Goal: Task Accomplishment & Management: Manage account settings

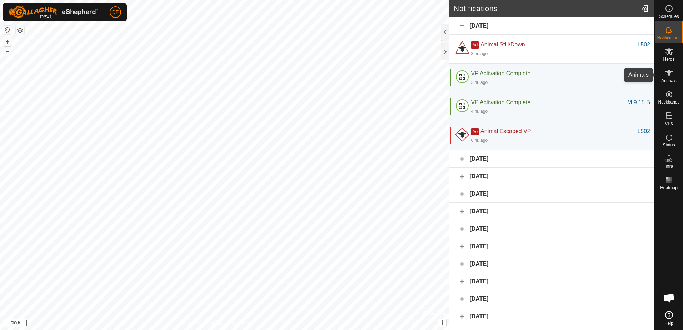
click at [667, 75] on icon at bounding box center [669, 73] width 9 height 9
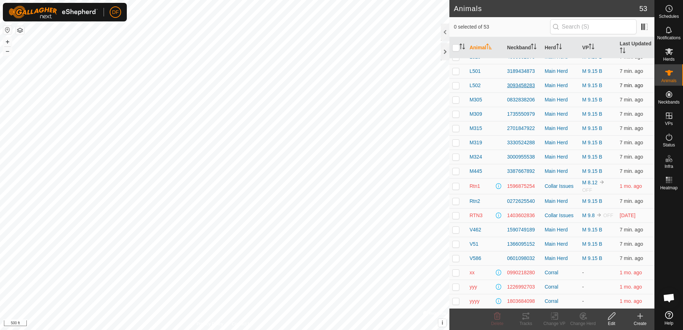
scroll to position [476, 0]
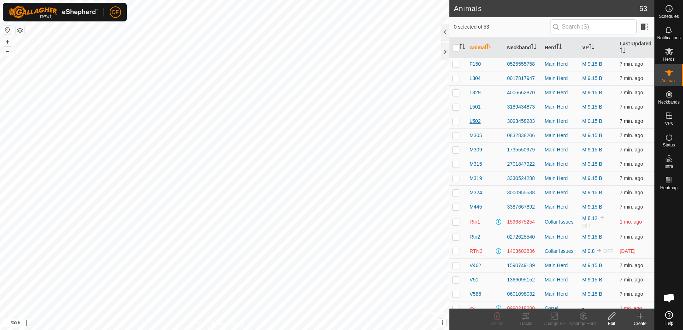
click at [476, 121] on span "L502" at bounding box center [475, 122] width 11 height 8
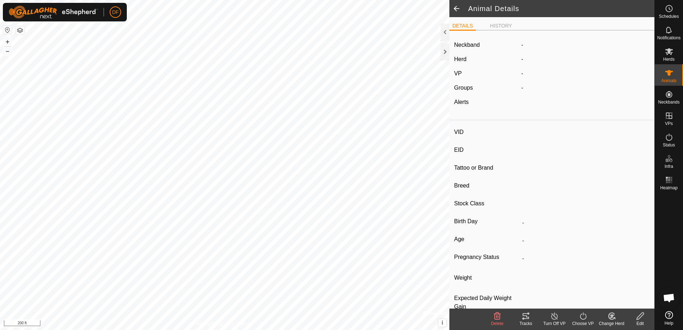
type input "L502"
type input "-"
type input "South Poll"
type input "-"
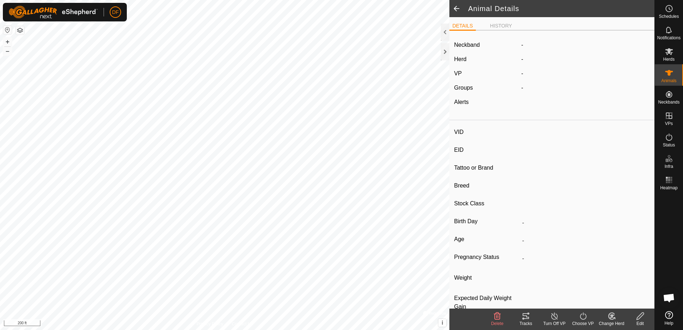
type input "05/2023"
type input "2 years 4 months"
type input "-"
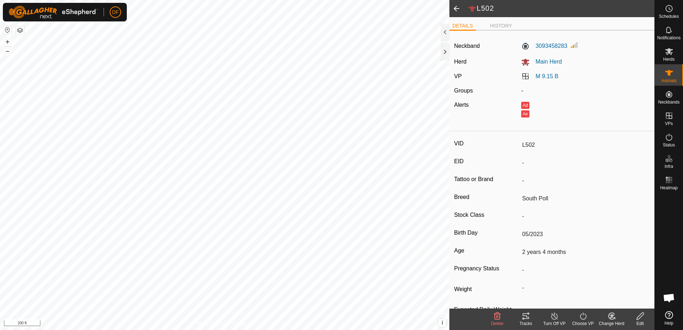
click at [456, 9] on span at bounding box center [457, 8] width 14 height 17
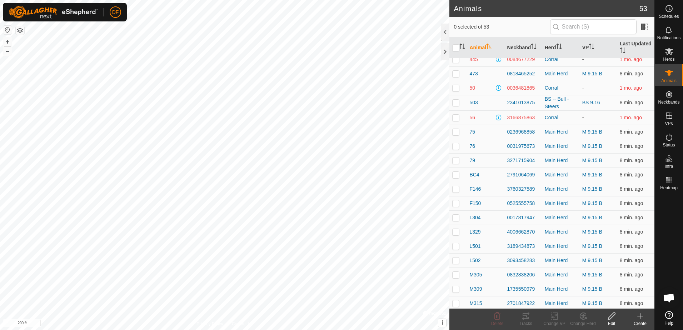
scroll to position [357, 0]
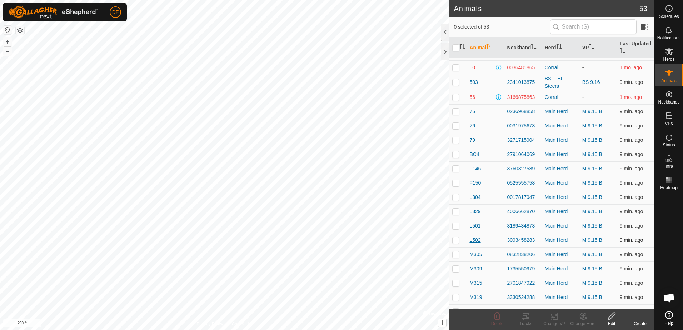
click at [476, 239] on span "L502" at bounding box center [475, 241] width 11 height 8
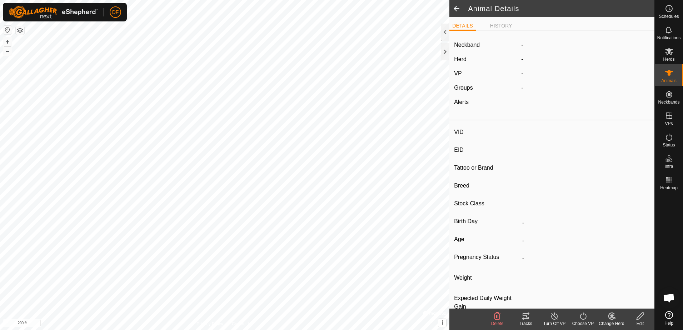
type input "L502"
type input "-"
type input "South Poll"
type input "-"
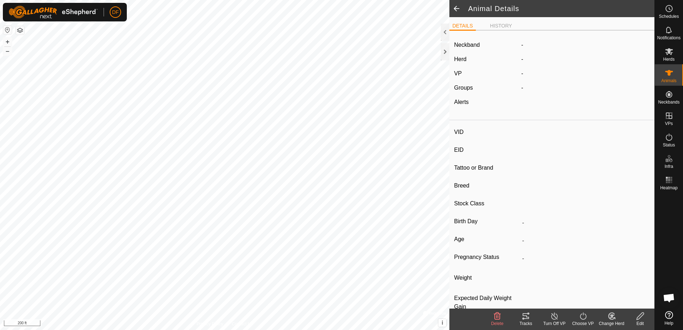
type input "05/2023"
type input "2 years 4 months"
type input "-"
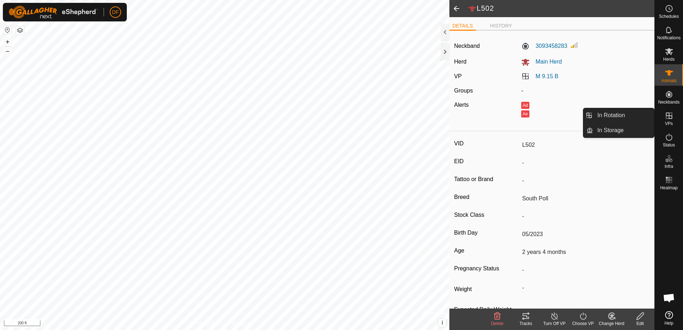
click at [668, 117] on icon at bounding box center [669, 115] width 9 height 9
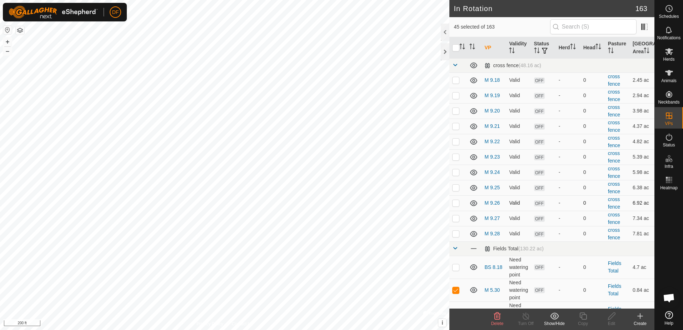
checkbox input "true"
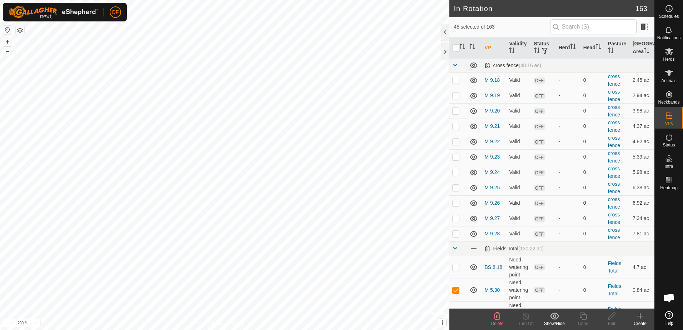
checkbox input "true"
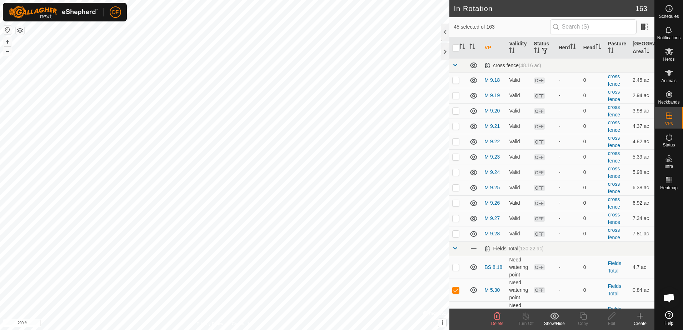
checkbox input "true"
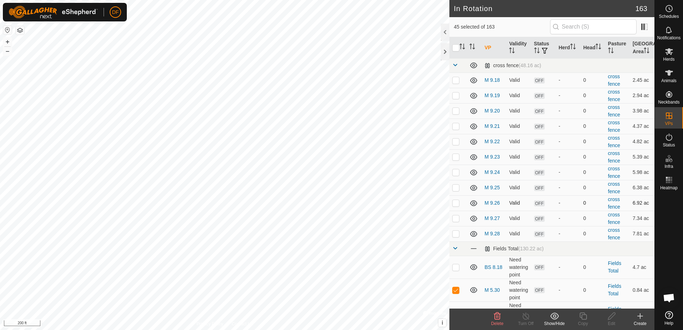
checkbox input "true"
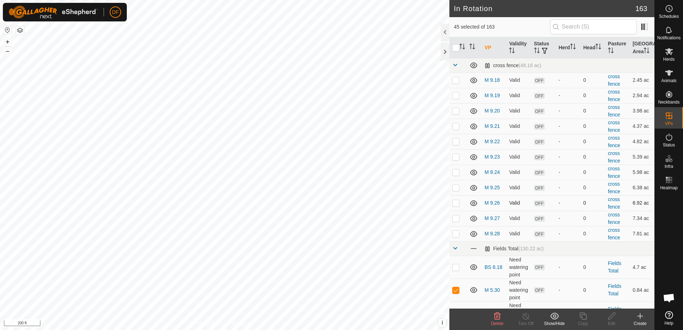
checkbox input "true"
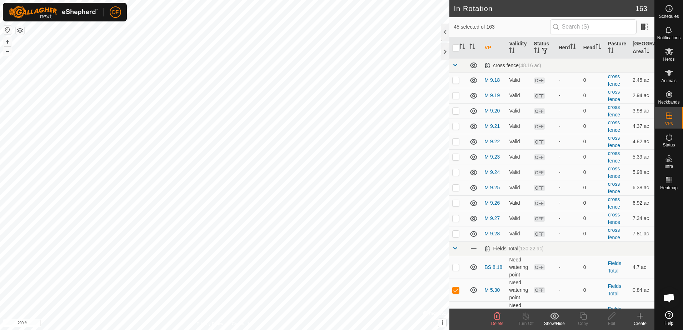
checkbox input "true"
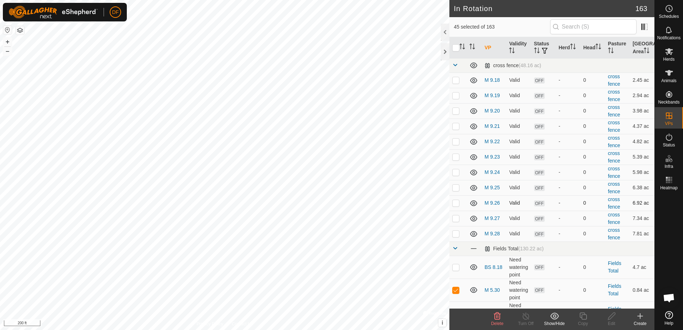
checkbox input "true"
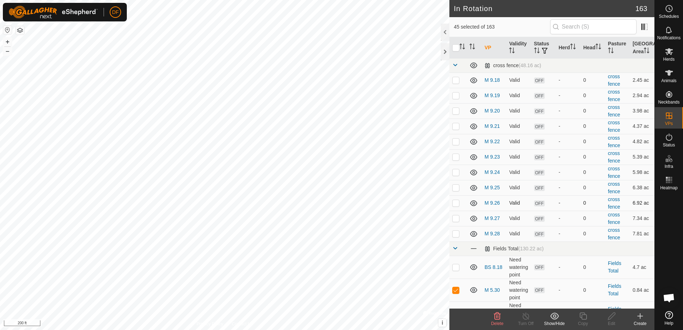
checkbox input "true"
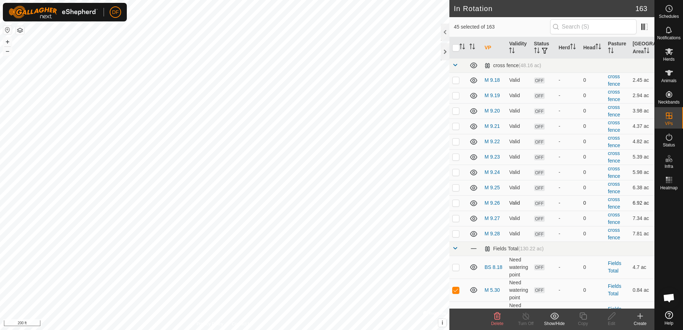
checkbox input "true"
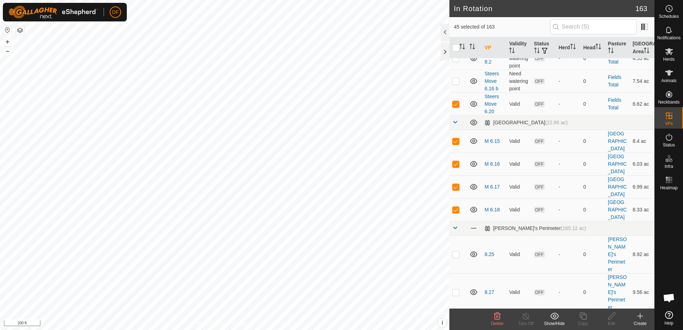
scroll to position [1409, 0]
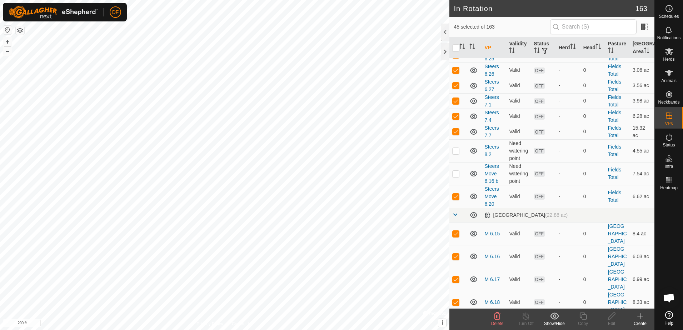
click at [497, 315] on icon at bounding box center [497, 316] width 9 height 9
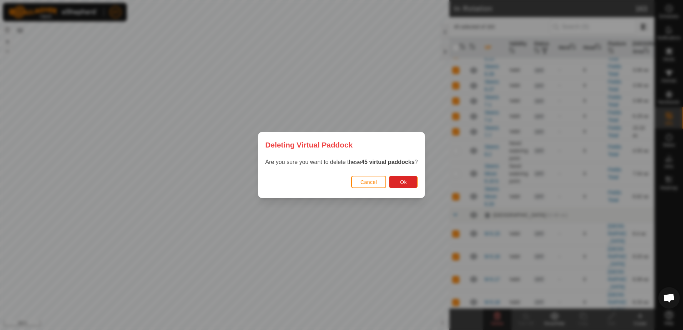
click at [368, 221] on div "Deleting Virtual Paddock Are you sure you want to delete these 45 virtual paddo…" at bounding box center [341, 165] width 683 height 330
click at [361, 183] on span "Cancel" at bounding box center [369, 182] width 17 height 6
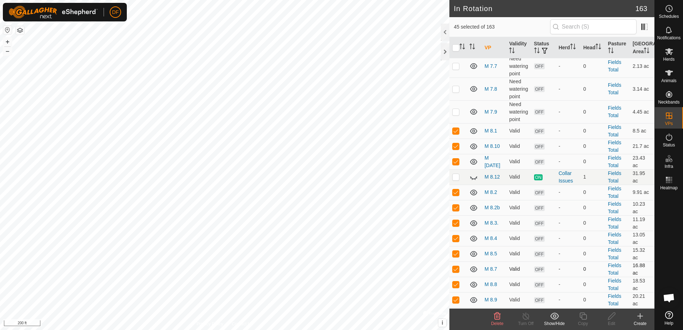
scroll to position [944, 0]
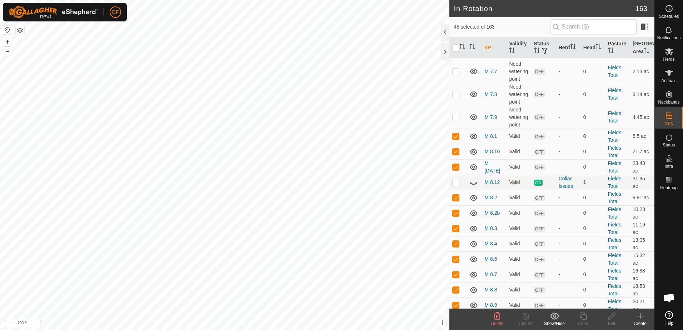
click at [497, 317] on icon at bounding box center [497, 316] width 7 height 7
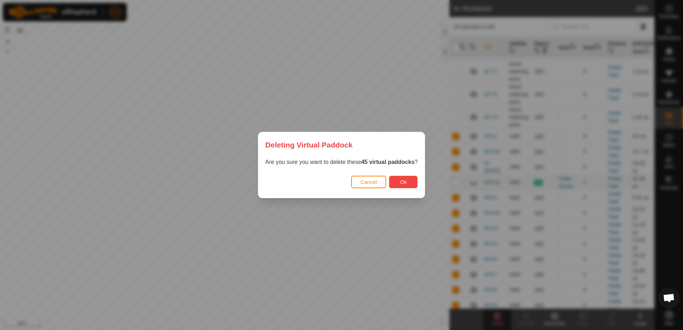
click at [406, 179] on button "Ok" at bounding box center [403, 182] width 29 height 13
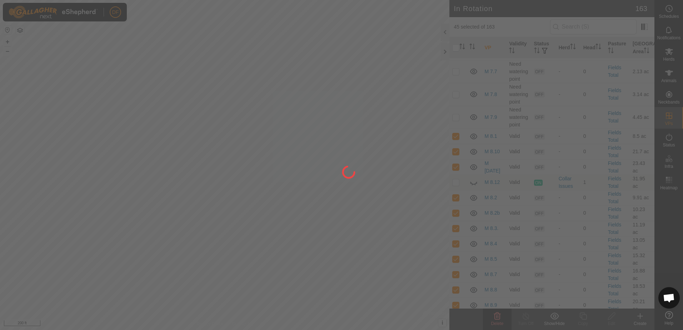
checkbox input "false"
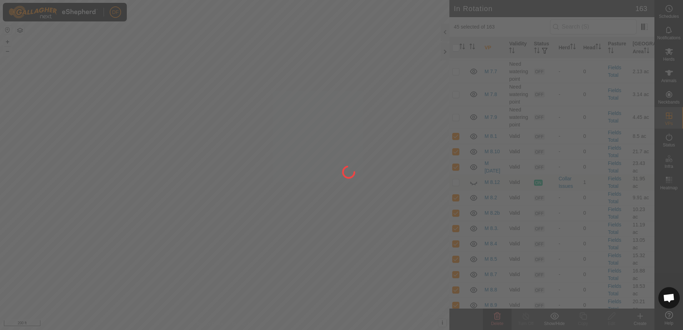
checkbox input "false"
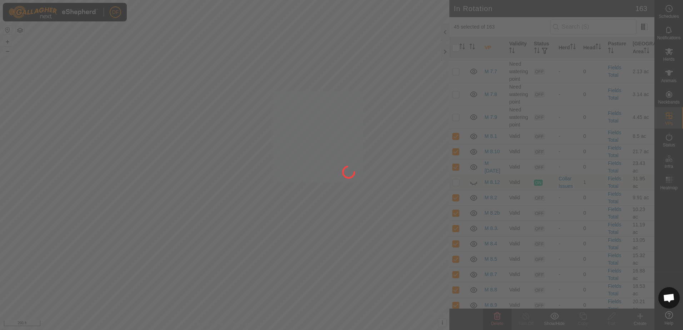
checkbox input "false"
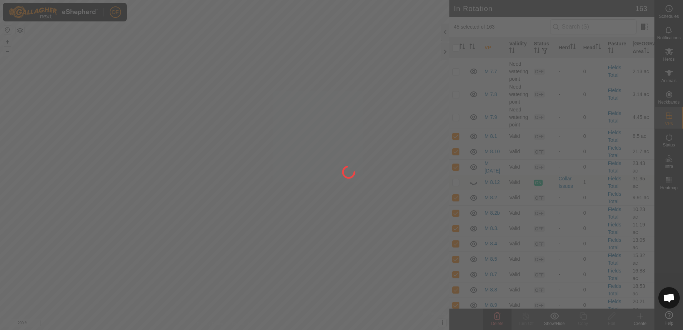
checkbox input "false"
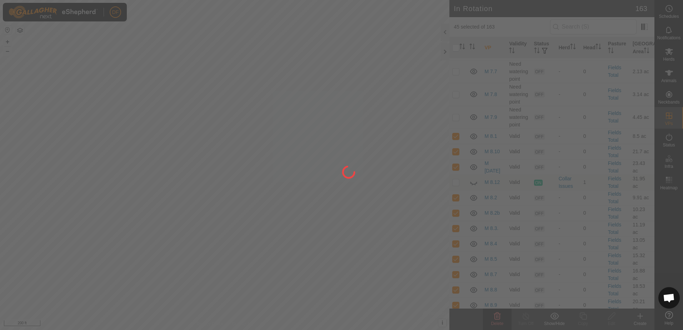
checkbox input "false"
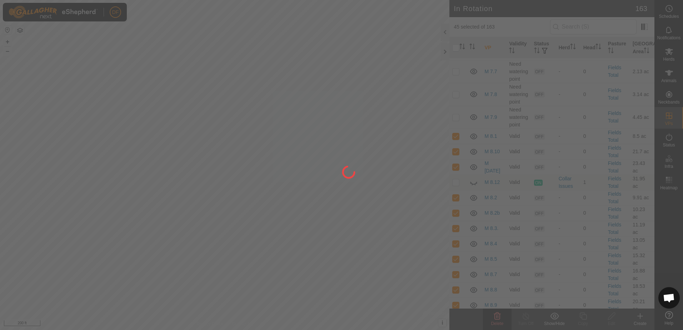
checkbox input "false"
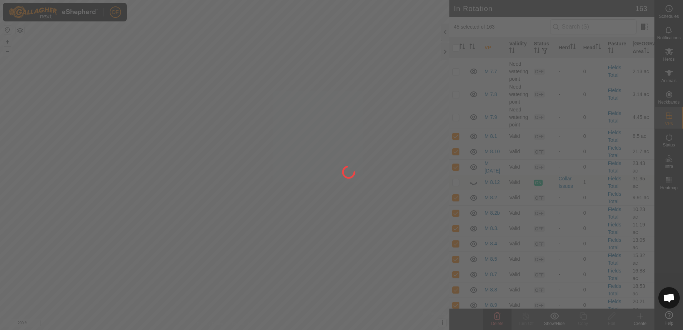
checkbox input "false"
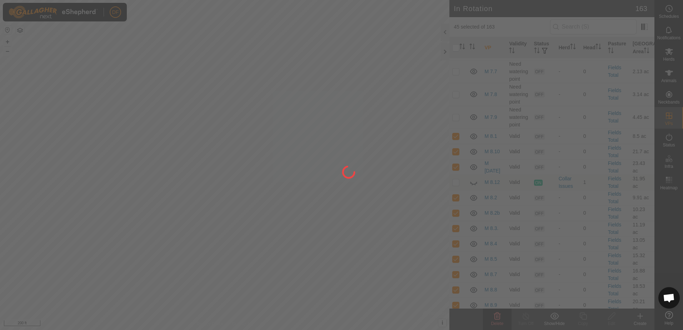
checkbox input "false"
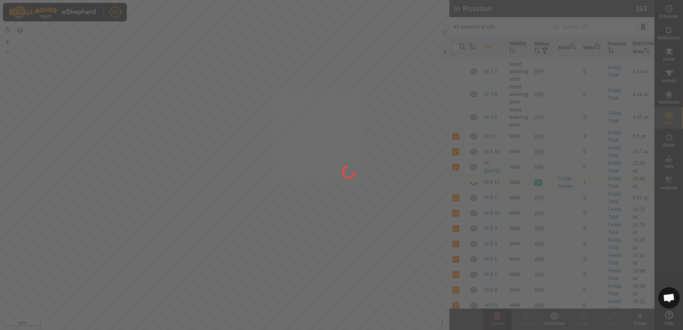
checkbox input "false"
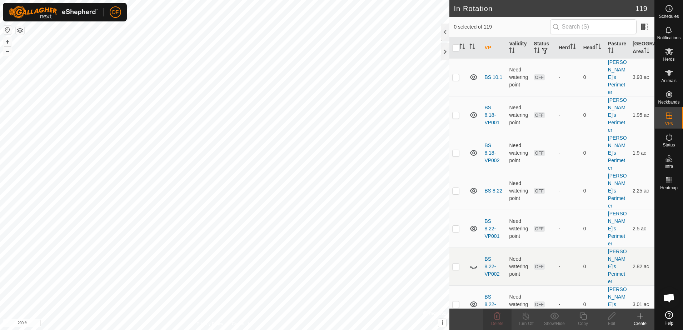
checkbox input "true"
checkbox input "false"
checkbox input "true"
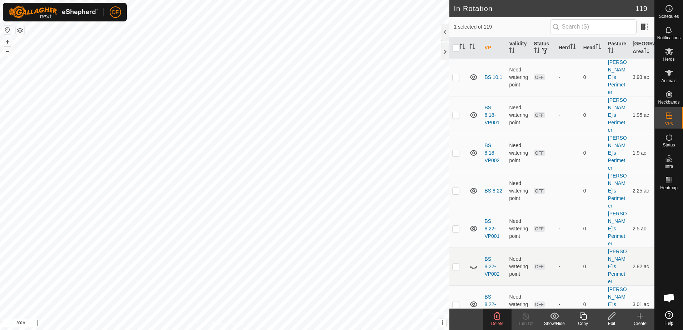
checkbox input "true"
checkbox input "false"
checkbox input "true"
checkbox input "false"
checkbox input "true"
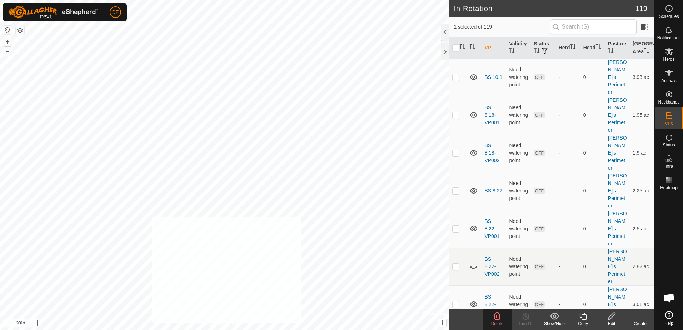
checkbox input "true"
click at [498, 317] on icon at bounding box center [497, 316] width 7 height 7
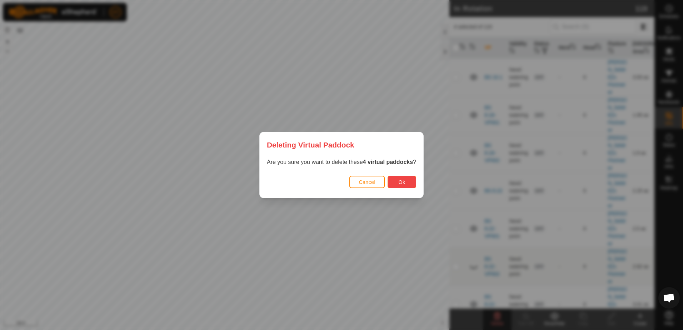
click at [407, 184] on button "Ok" at bounding box center [402, 182] width 29 height 13
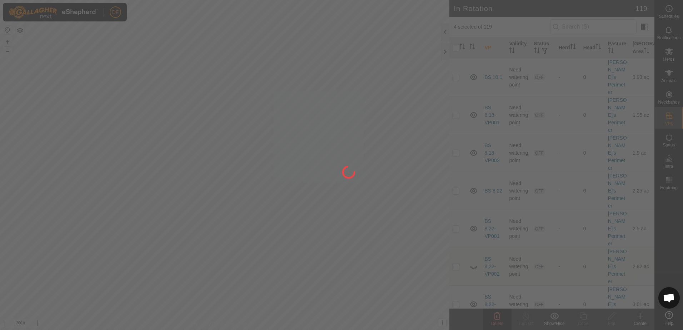
checkbox input "false"
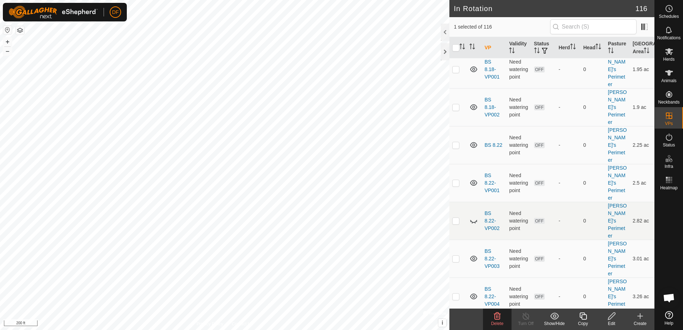
checkbox input "false"
checkbox input "true"
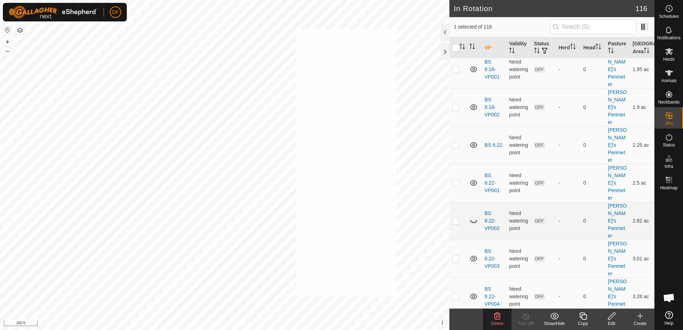
checkbox input "true"
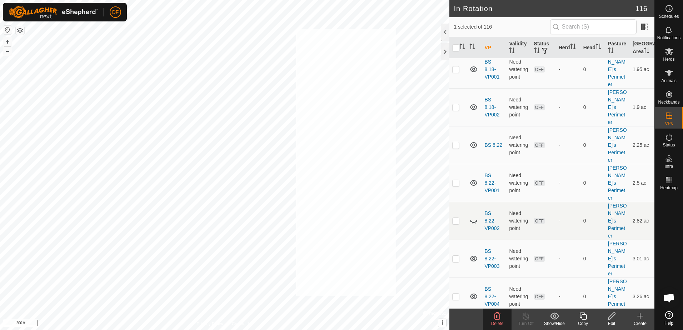
checkbox input "true"
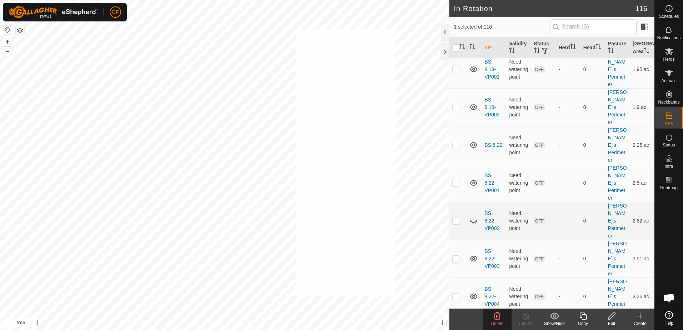
checkbox input "true"
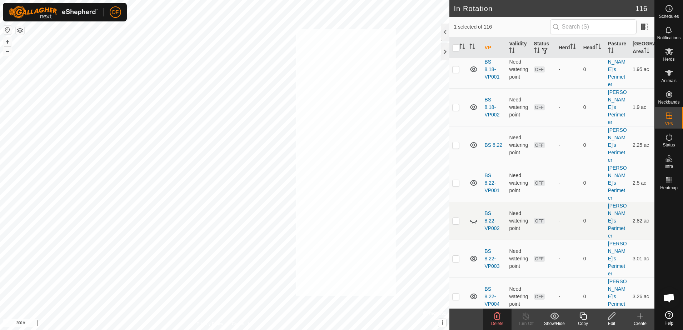
checkbox input "true"
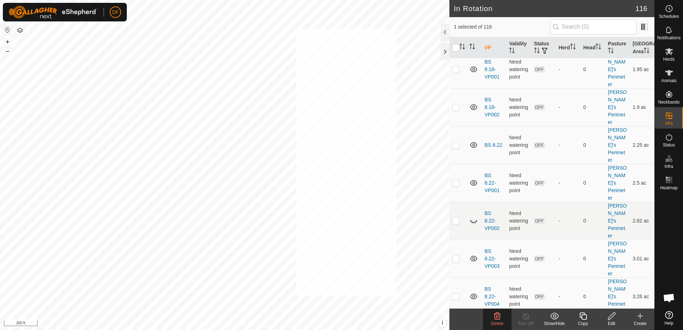
checkbox input "true"
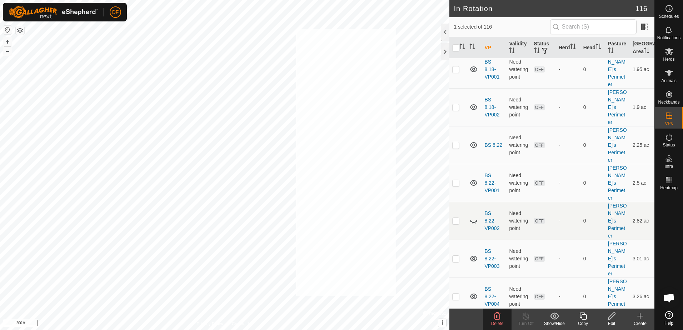
checkbox input "true"
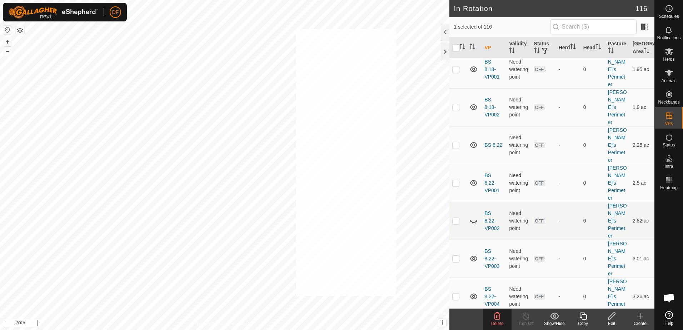
checkbox input "true"
click at [670, 73] on icon at bounding box center [669, 73] width 8 height 6
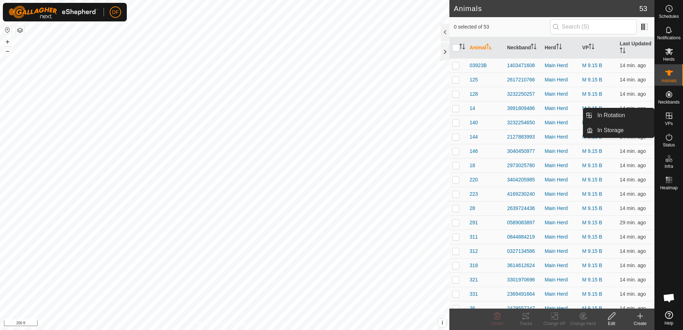
click at [670, 118] on icon at bounding box center [669, 115] width 9 height 9
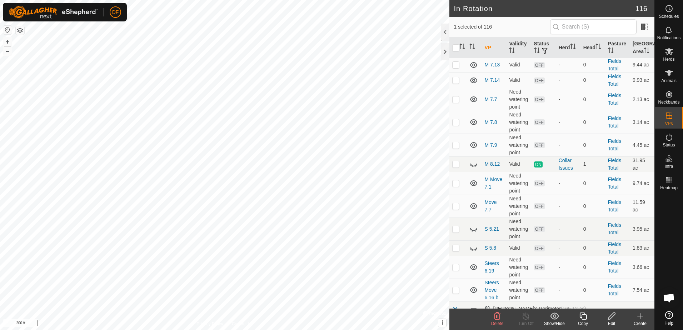
scroll to position [490, 0]
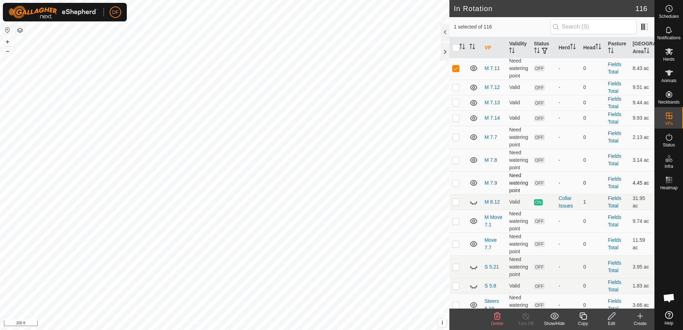
checkbox input "true"
checkbox input "false"
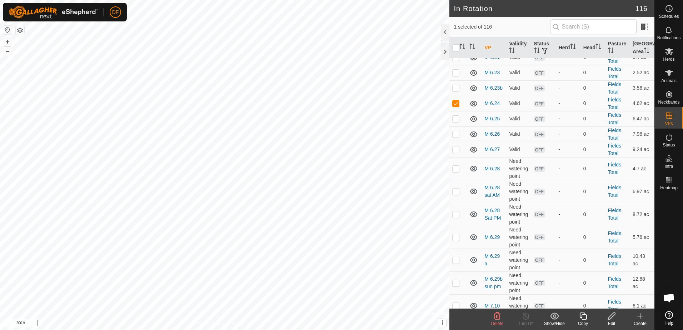
scroll to position [214, 0]
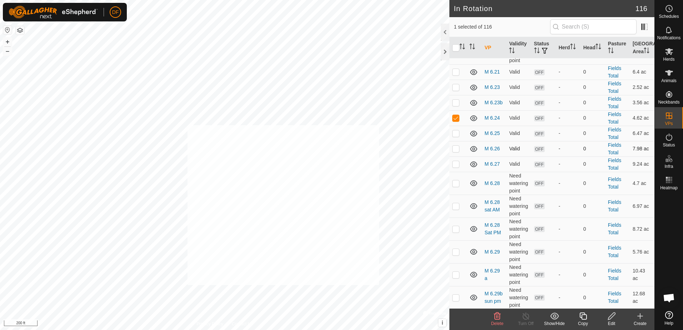
checkbox input "true"
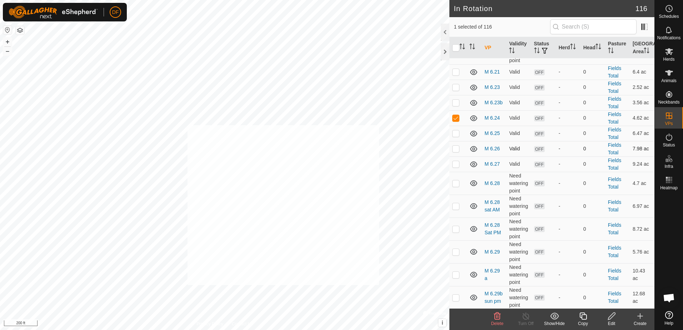
checkbox input "true"
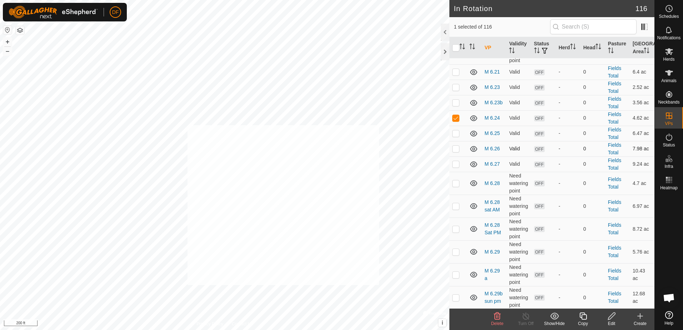
checkbox input "true"
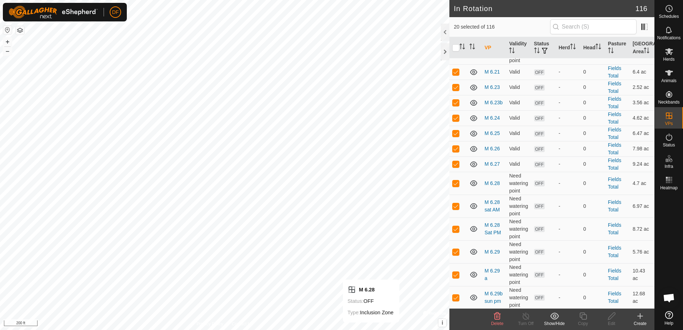
click at [495, 316] on icon at bounding box center [497, 316] width 7 height 7
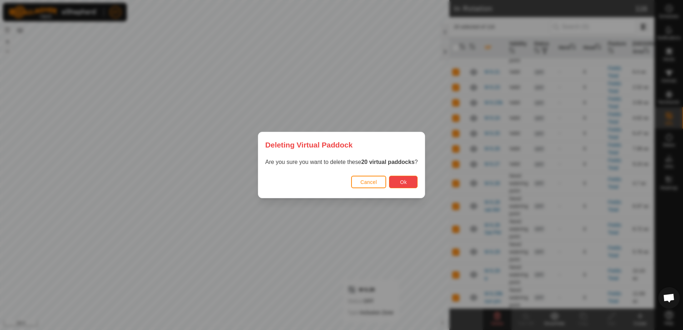
click at [392, 180] on button "Ok" at bounding box center [403, 182] width 29 height 13
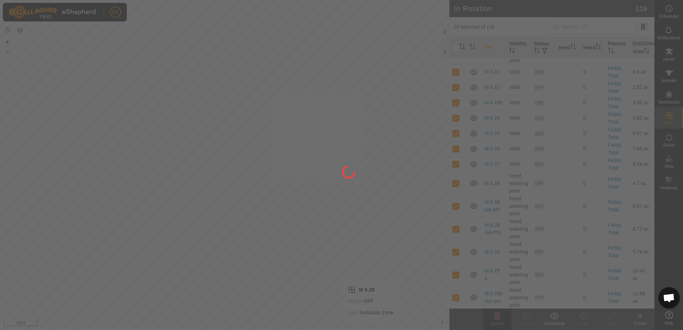
checkbox input "false"
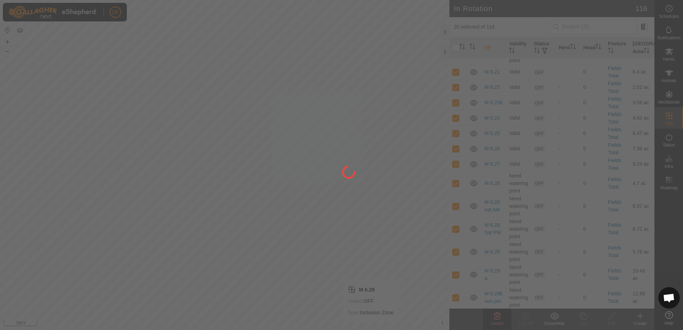
checkbox input "false"
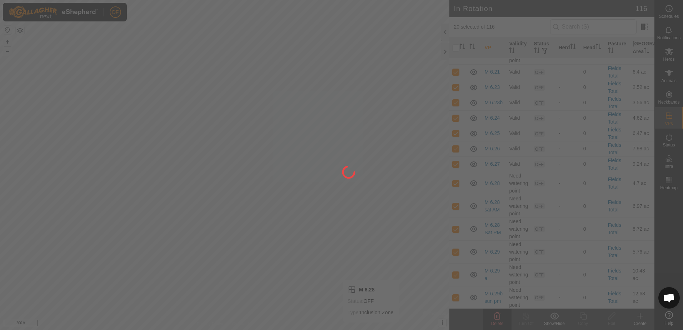
checkbox input "false"
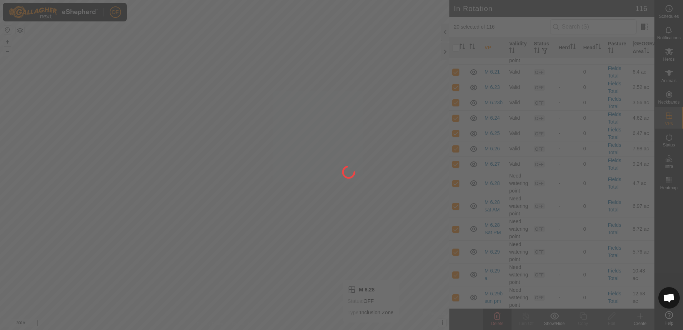
checkbox input "false"
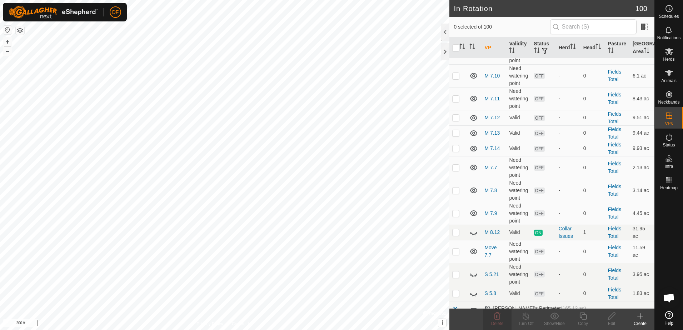
checkbox input "true"
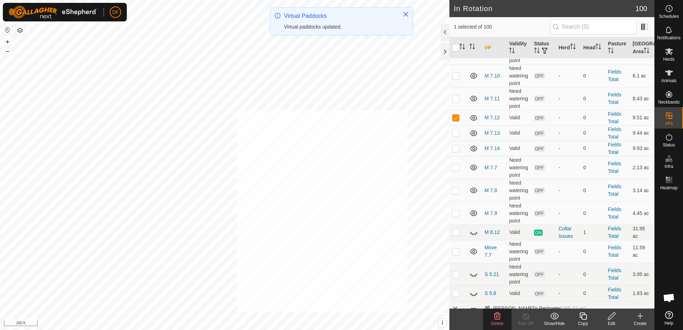
checkbox input "true"
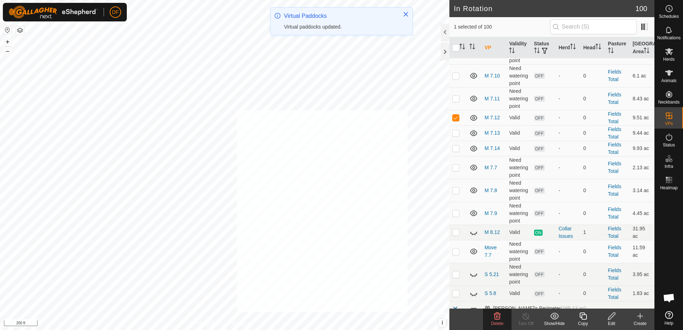
checkbox input "true"
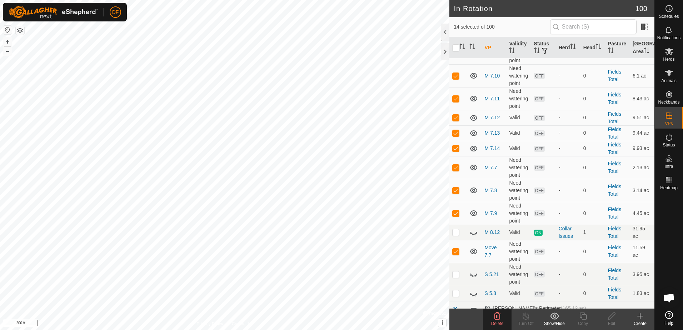
click at [495, 315] on icon at bounding box center [497, 316] width 7 height 7
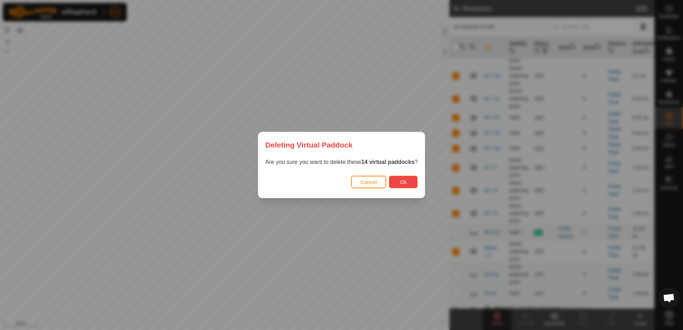
click at [395, 180] on button "Ok" at bounding box center [403, 182] width 29 height 13
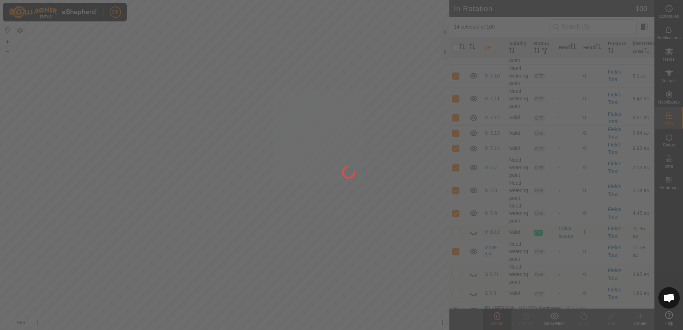
checkbox input "false"
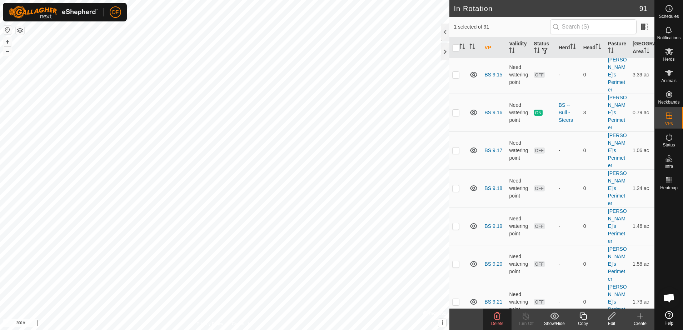
scroll to position [1072, 0]
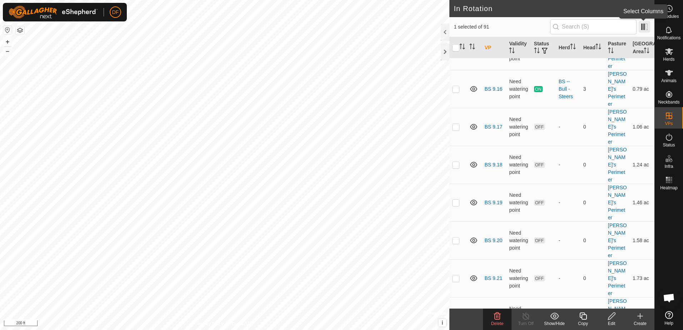
click at [643, 27] on span at bounding box center [644, 26] width 11 height 11
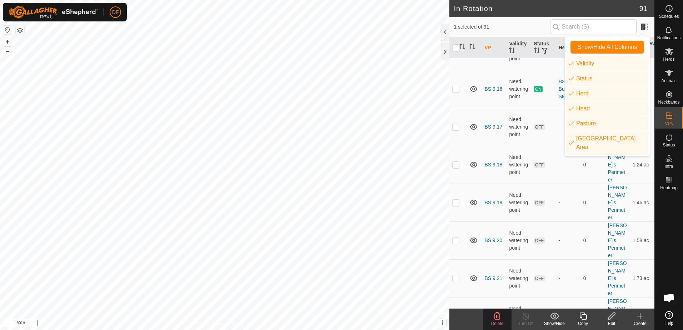
click at [515, 25] on span "1 selected of 91" at bounding box center [502, 27] width 96 height 8
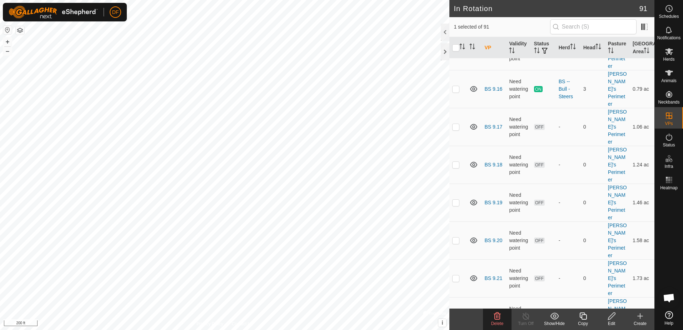
click at [668, 299] on span "Open chat" at bounding box center [669, 299] width 12 height 10
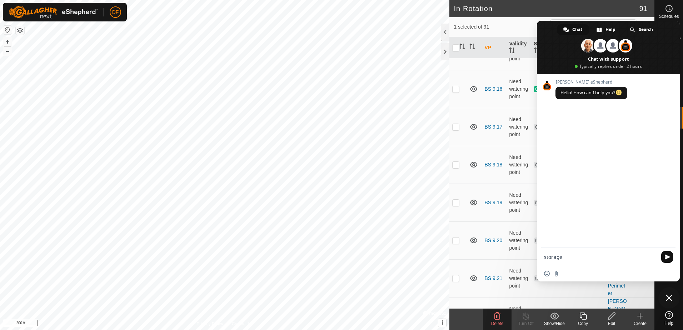
click at [667, 257] on span "Send" at bounding box center [667, 256] width 5 height 5
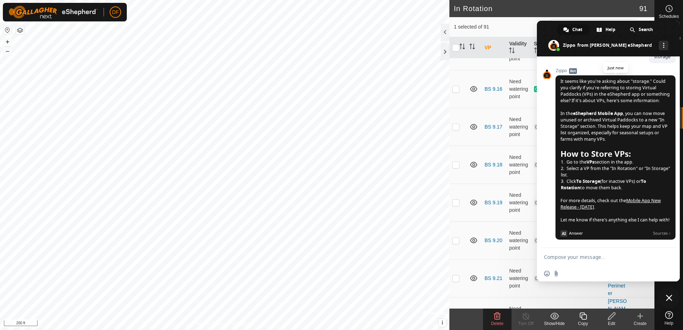
scroll to position [62, 0]
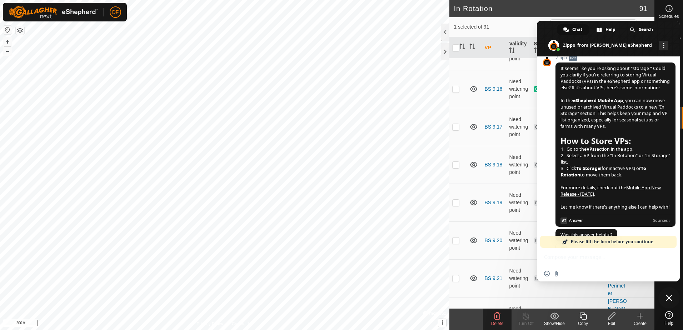
click at [566, 269] on div "Insert an emoji Send a file" at bounding box center [608, 274] width 143 height 16
click at [563, 253] on div "Insert an emoji Send a file" at bounding box center [608, 265] width 143 height 34
click at [601, 265] on div "Insert an emoji Send a file" at bounding box center [608, 265] width 143 height 34
click at [553, 261] on div "Insert an emoji Send a file" at bounding box center [608, 265] width 143 height 34
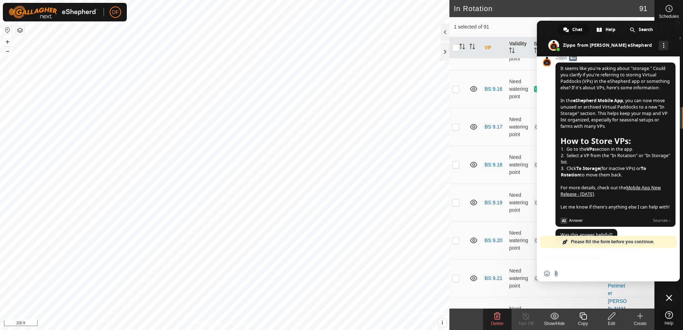
click at [554, 261] on div "Insert an emoji Send a file" at bounding box center [608, 265] width 143 height 34
click at [589, 242] on span "Please fill the form before you continue." at bounding box center [613, 242] width 84 height 12
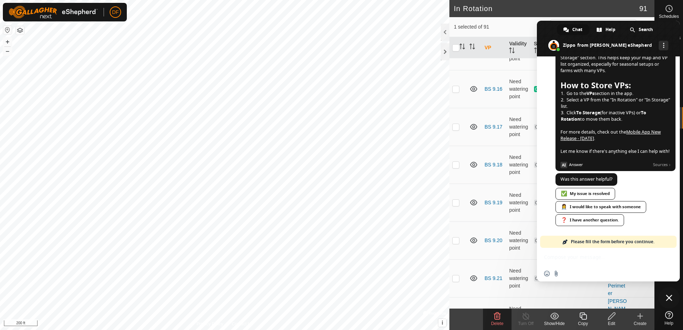
scroll to position [130, 0]
click at [590, 219] on div "❓ I have another question." at bounding box center [590, 220] width 69 height 12
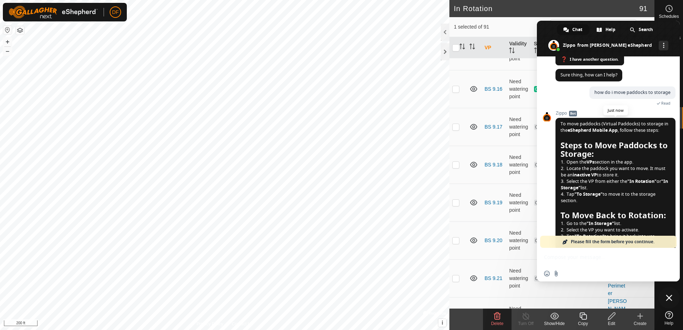
scroll to position [314, 0]
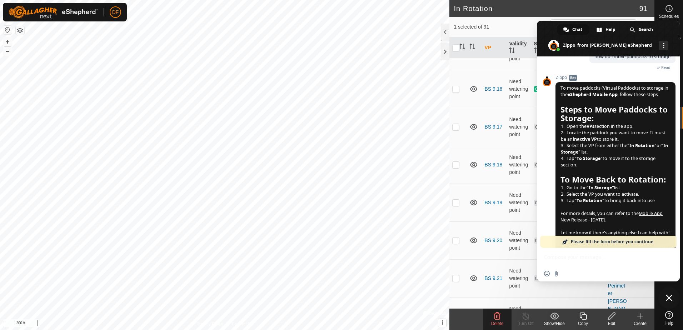
drag, startPoint x: 547, startPoint y: 27, endPoint x: 536, endPoint y: 110, distance: 84.3
click at [532, 121] on body "DF Schedules Notifications Herds Animals Neckbands VPs Status Infra Heatmap Hel…" at bounding box center [341, 165] width 683 height 330
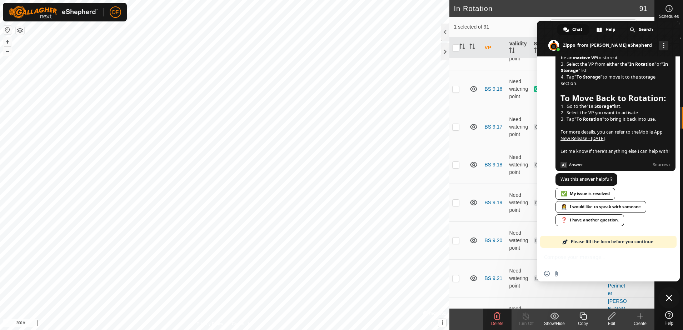
scroll to position [386, 0]
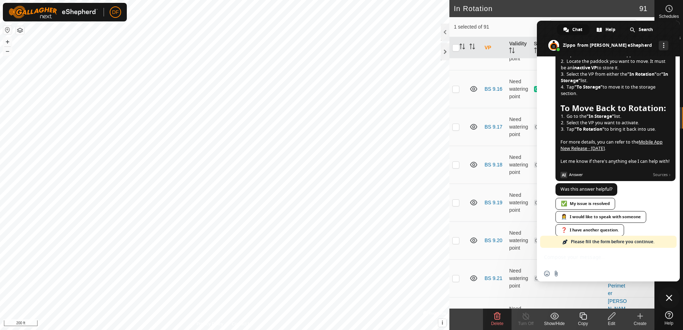
click at [652, 152] on link "Mobile App New Release - [DATE]" at bounding box center [612, 145] width 102 height 13
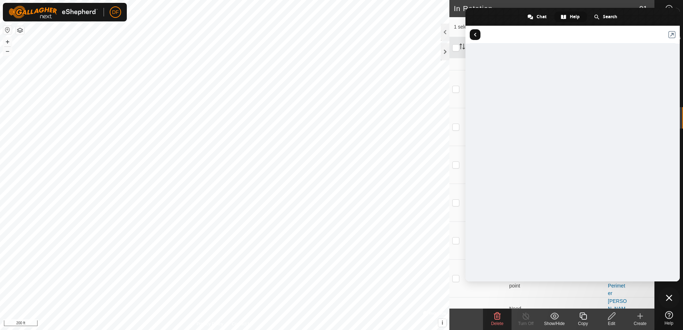
click at [480, 34] on span "Return to articles" at bounding box center [475, 34] width 11 height 11
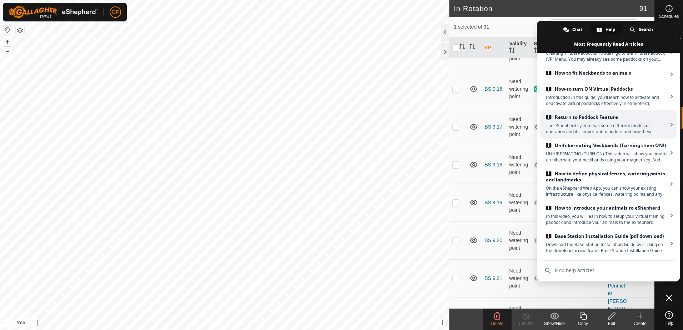
scroll to position [0, 0]
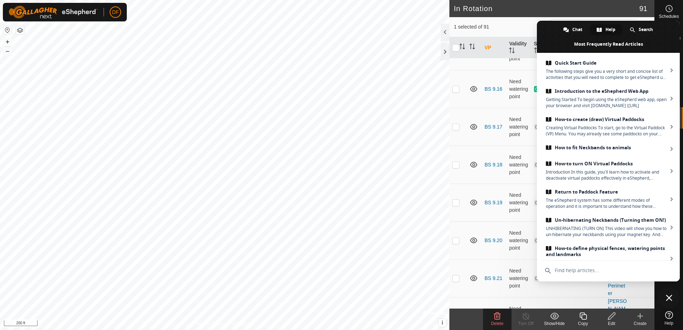
click at [668, 299] on span "Close chat" at bounding box center [669, 298] width 6 height 6
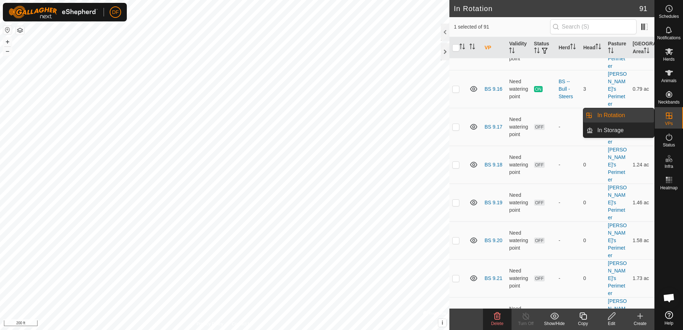
click at [612, 117] on link "In Rotation" at bounding box center [623, 115] width 61 height 14
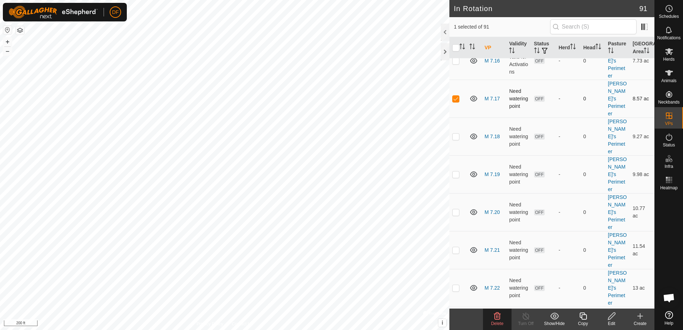
scroll to position [1784, 0]
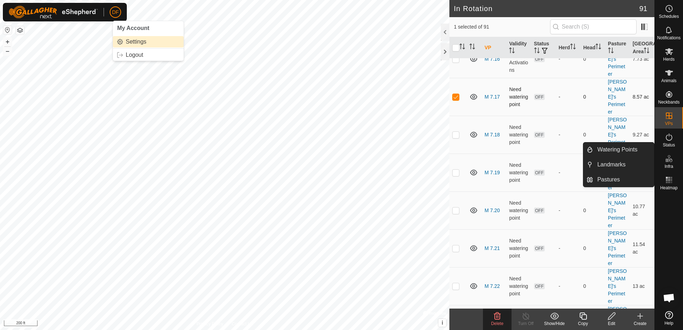
click at [139, 44] on link "Settings" at bounding box center [148, 41] width 71 height 11
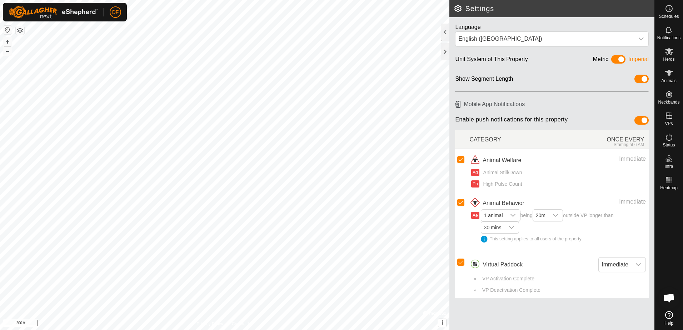
click at [21, 30] on button "button" at bounding box center [20, 30] width 9 height 9
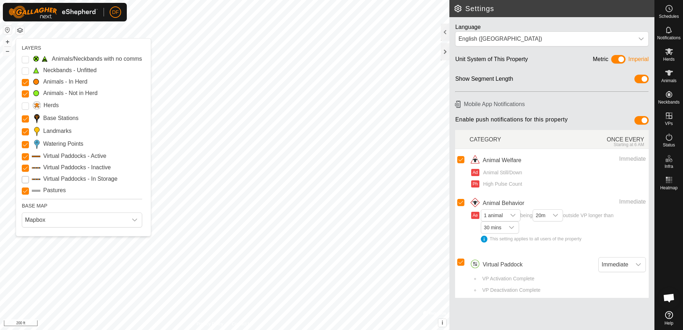
click at [26, 180] on Storage "Virtual Paddocks - In Storage" at bounding box center [25, 179] width 7 height 7
click at [135, 218] on icon "dropdown trigger" at bounding box center [135, 220] width 6 height 6
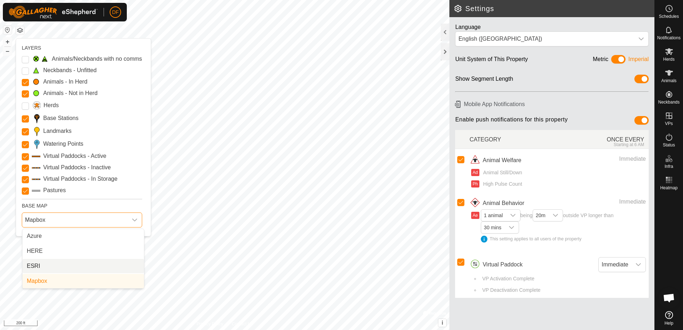
click at [37, 264] on li "ESRI" at bounding box center [83, 266] width 121 height 14
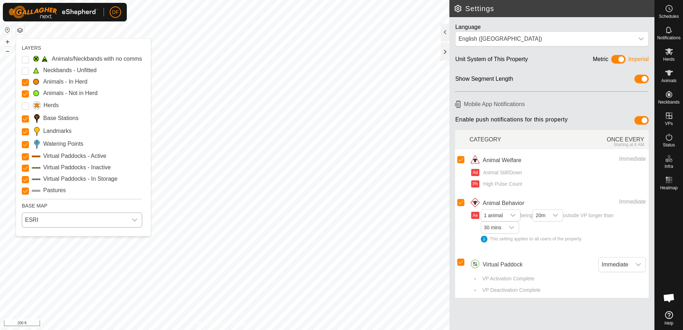
click at [136, 219] on icon "dropdown trigger" at bounding box center [135, 220] width 6 height 6
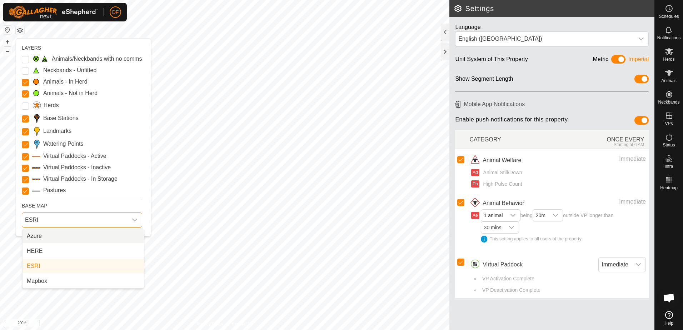
click at [45, 234] on li "Azure" at bounding box center [83, 236] width 121 height 14
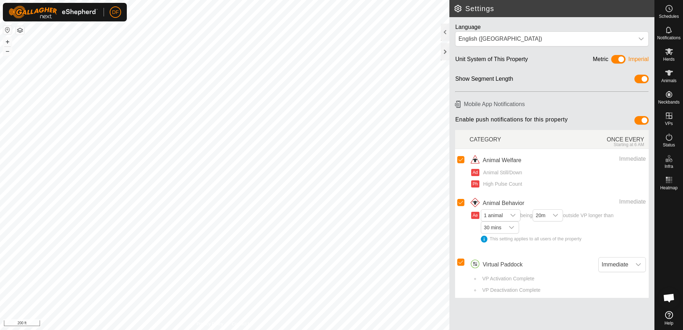
click at [21, 27] on button "button" at bounding box center [20, 30] width 9 height 9
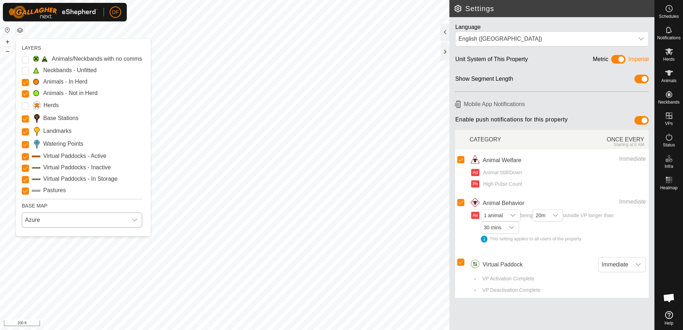
click at [137, 220] on icon "dropdown trigger" at bounding box center [134, 220] width 5 height 3
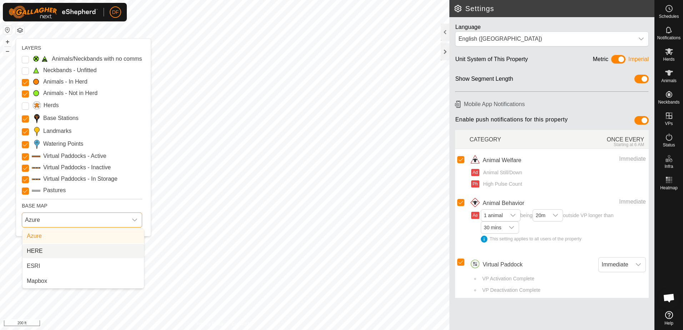
click at [33, 251] on li "HERE" at bounding box center [83, 251] width 121 height 14
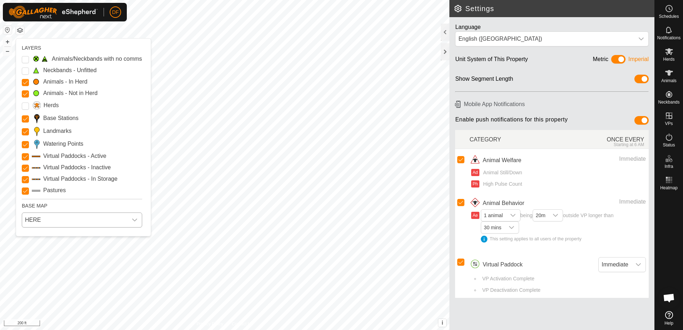
click at [138, 219] on icon "dropdown trigger" at bounding box center [135, 220] width 6 height 6
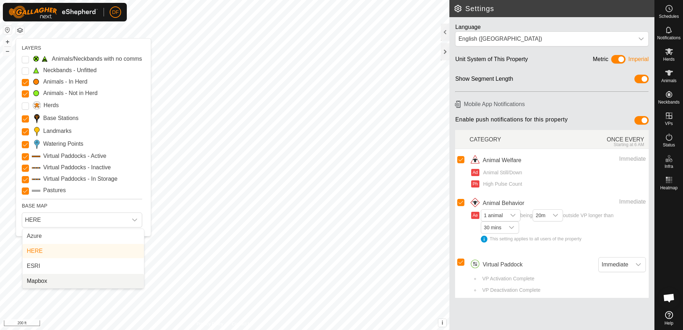
click at [40, 280] on li "Mapbox" at bounding box center [83, 281] width 121 height 14
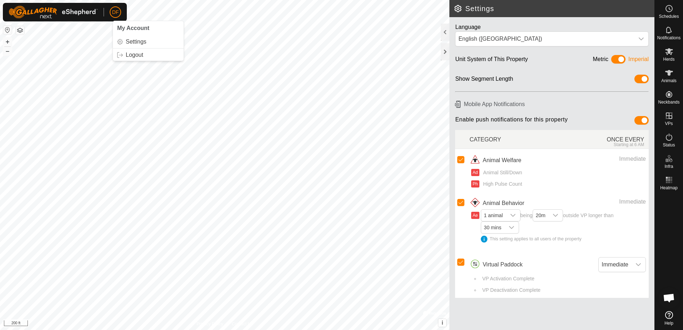
click at [21, 29] on button "button" at bounding box center [20, 30] width 9 height 9
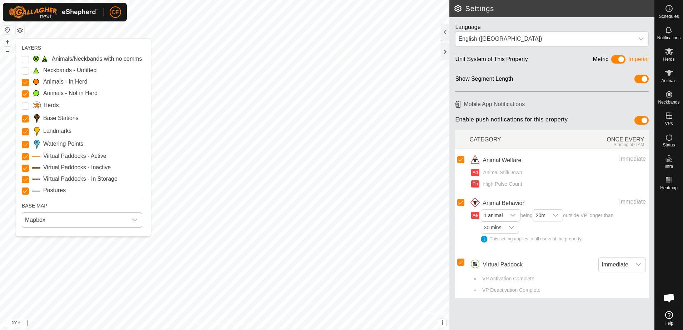
click at [137, 219] on icon "dropdown trigger" at bounding box center [135, 220] width 6 height 6
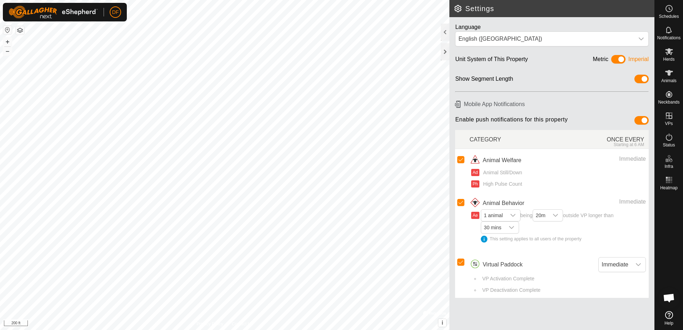
click at [457, 9] on h2 "Settings" at bounding box center [554, 8] width 201 height 9
click at [445, 31] on div at bounding box center [445, 32] width 9 height 17
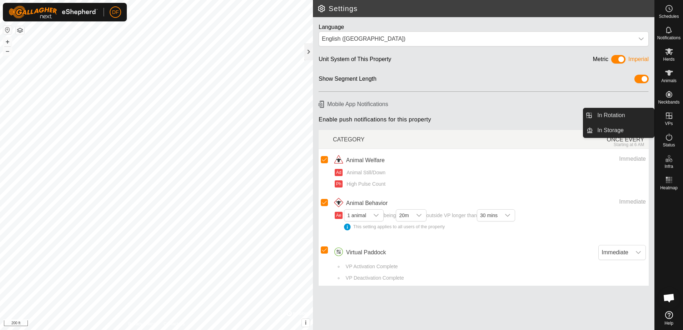
click at [669, 119] on icon at bounding box center [669, 116] width 6 height 6
click at [590, 128] on li "In Storage" at bounding box center [619, 130] width 71 height 14
click at [605, 129] on link "In Storage" at bounding box center [623, 130] width 61 height 14
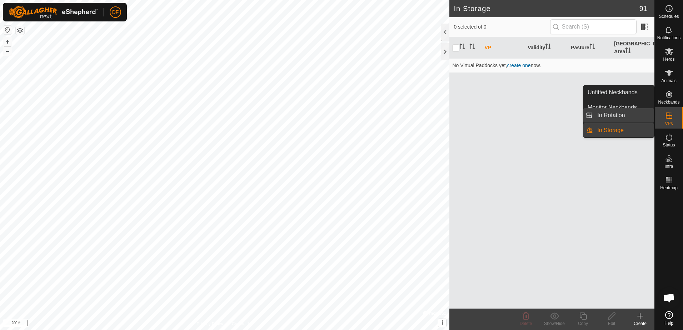
click at [612, 117] on link "In Rotation" at bounding box center [623, 115] width 61 height 14
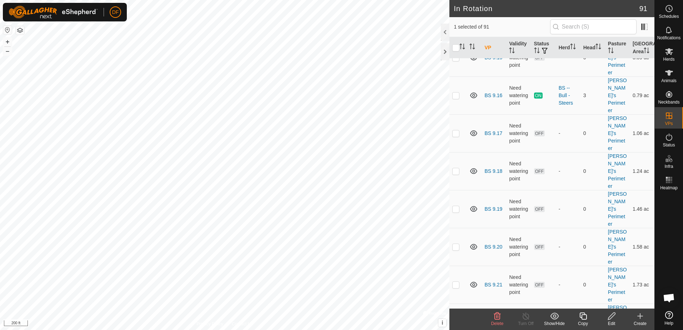
scroll to position [1143, 0]
click at [668, 299] on span "Open chat" at bounding box center [669, 299] width 12 height 10
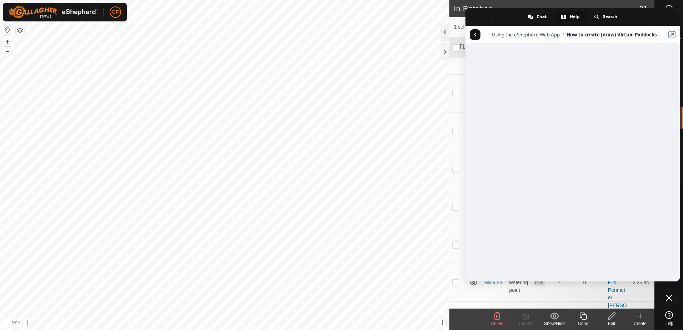
click at [476, 34] on span "Return to articles" at bounding box center [475, 35] width 3 height 4
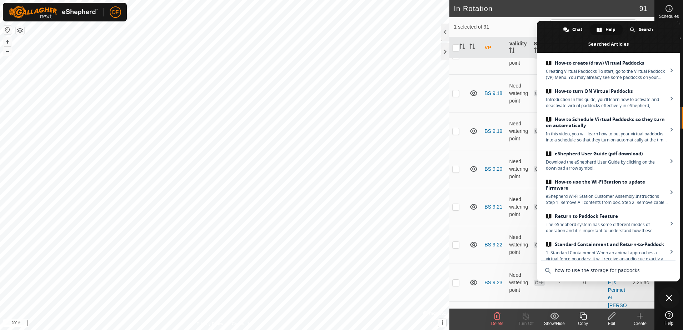
drag, startPoint x: 639, startPoint y: 270, endPoint x: 495, endPoint y: 271, distance: 144.0
click at [496, 272] on body "DF Schedules Notifications Herds Animals Neckbands VPs Status Infra Heatmap Hel…" at bounding box center [341, 165] width 683 height 330
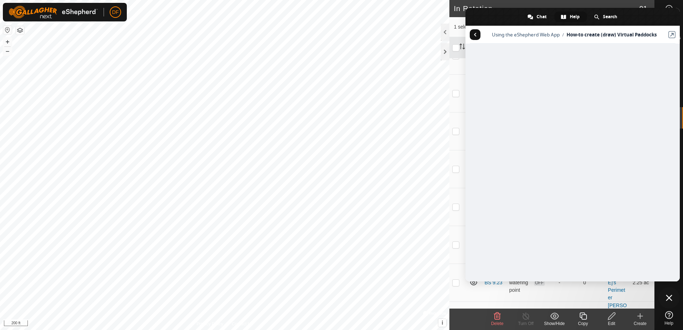
click at [473, 34] on span "Return to articles" at bounding box center [475, 34] width 11 height 11
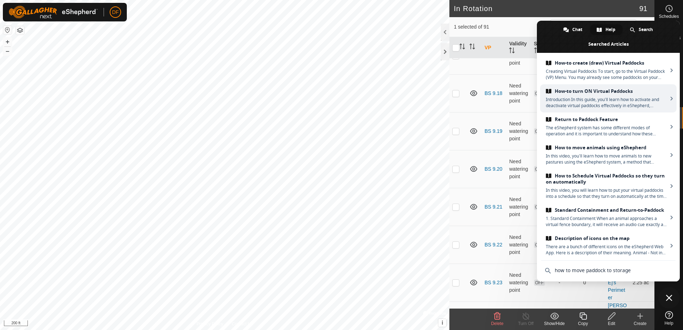
scroll to position [65, 0]
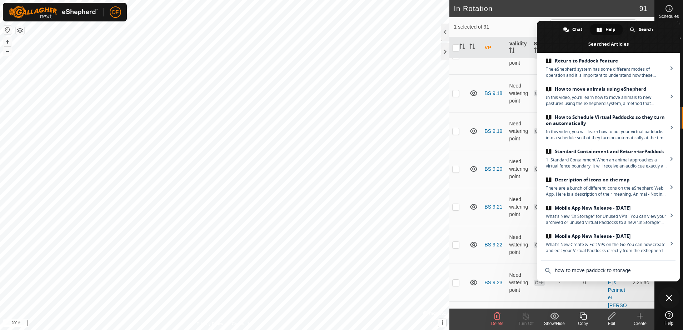
click at [610, 30] on span "Help" at bounding box center [611, 29] width 10 height 11
click at [604, 29] on div "Help" at bounding box center [606, 29] width 33 height 11
click at [574, 30] on span "Chat" at bounding box center [577, 29] width 10 height 11
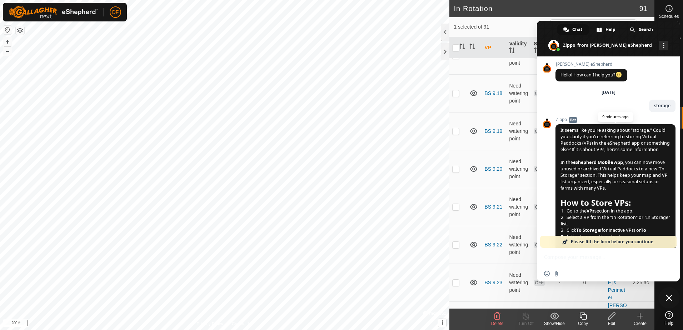
scroll to position [71, 0]
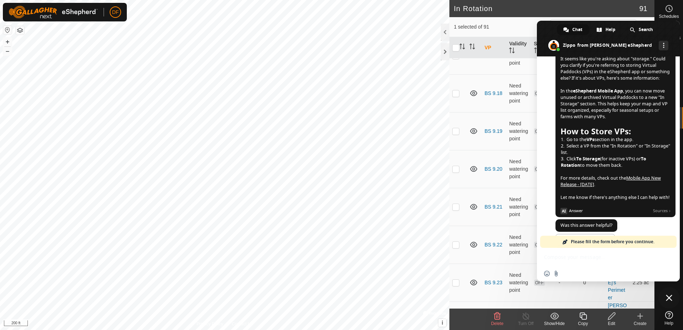
click at [573, 264] on div "Insert an emoji Send a file" at bounding box center [608, 265] width 143 height 34
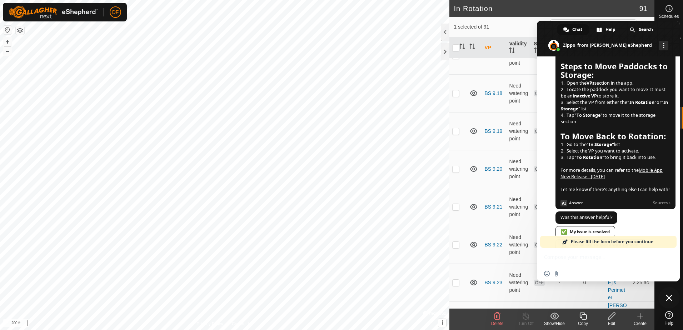
scroll to position [421, 0]
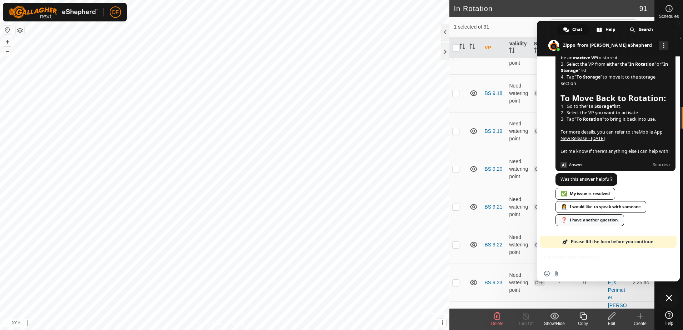
click at [584, 220] on div "❓ I have another question." at bounding box center [590, 220] width 69 height 12
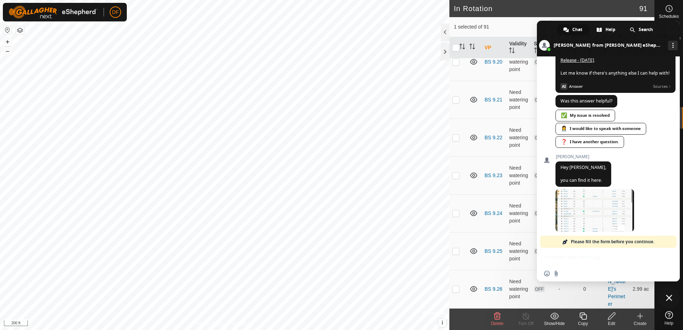
scroll to position [791, 0]
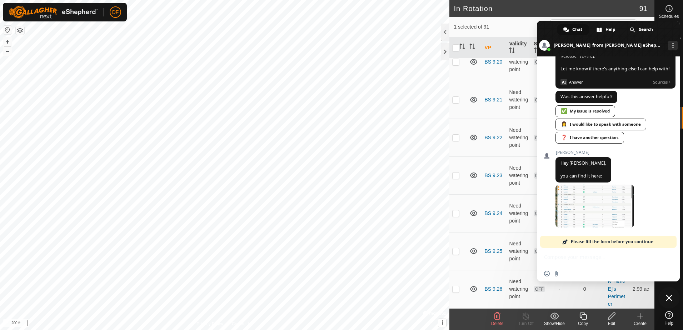
click at [570, 267] on div "Insert an emoji Send a file" at bounding box center [608, 274] width 143 height 16
drag, startPoint x: 572, startPoint y: 272, endPoint x: 577, endPoint y: 257, distance: 16.4
click at [573, 270] on div "Insert an emoji Send a file" at bounding box center [608, 274] width 143 height 16
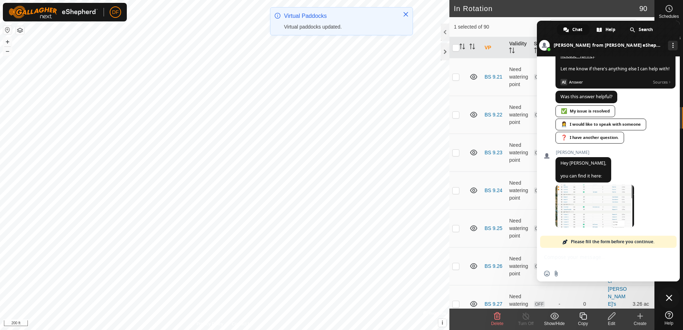
click at [577, 257] on div "Insert an emoji Send a file" at bounding box center [608, 265] width 143 height 34
click at [585, 240] on span "Please fill the form before you continue." at bounding box center [613, 242] width 84 height 12
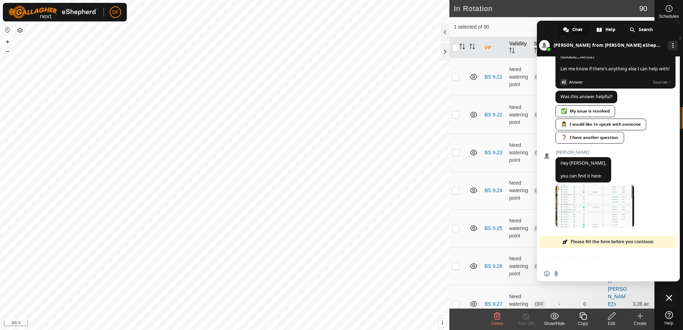
click at [575, 261] on div "Insert an emoji Send a file" at bounding box center [608, 265] width 143 height 34
click at [592, 137] on div "❓ I have another question." at bounding box center [590, 138] width 69 height 12
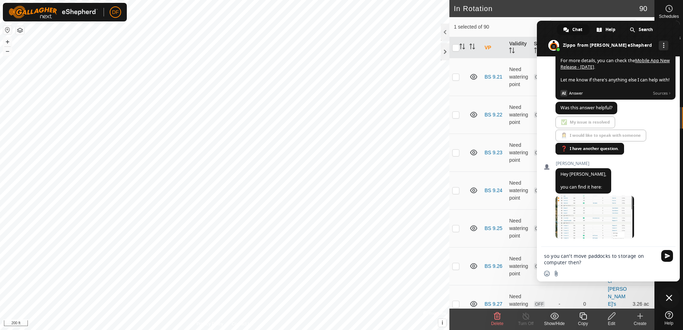
click at [668, 254] on span "Send" at bounding box center [667, 255] width 5 height 5
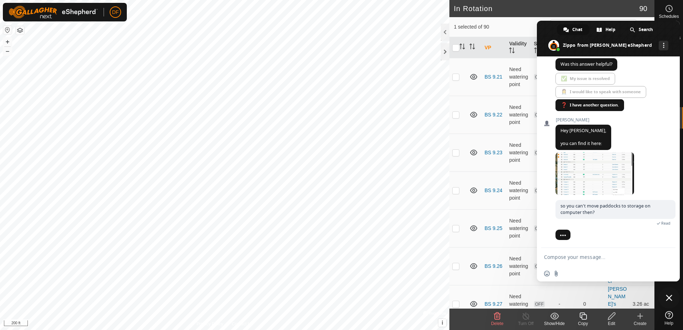
scroll to position [817, 0]
click at [579, 160] on span at bounding box center [595, 173] width 79 height 43
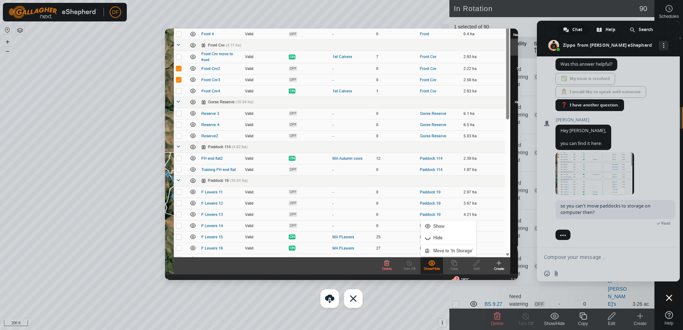
scroll to position [834, 0]
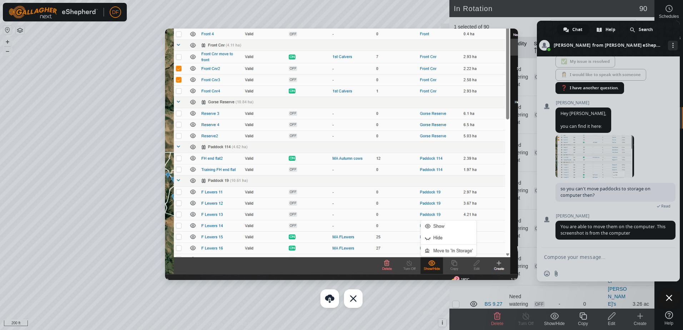
click at [356, 10] on div at bounding box center [341, 165] width 683 height 330
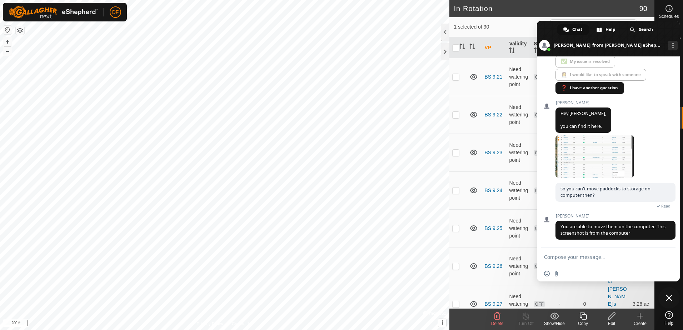
scroll to position [848, 0]
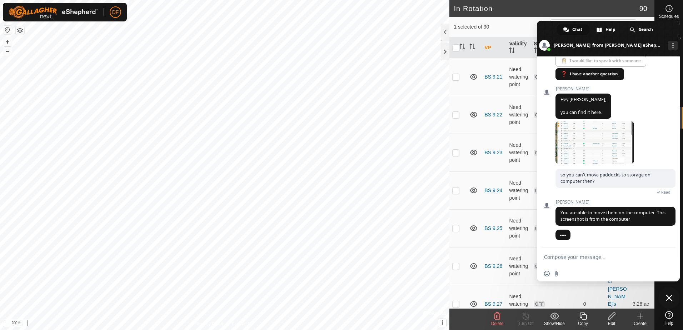
click at [555, 316] on icon at bounding box center [554, 316] width 9 height 9
click at [566, 255] on textarea "Compose your message..." at bounding box center [600, 257] width 113 height 6
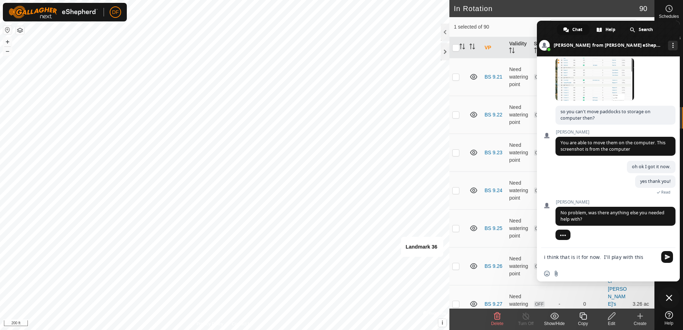
scroll to position [911, 0]
click at [668, 255] on span "Send" at bounding box center [667, 256] width 5 height 5
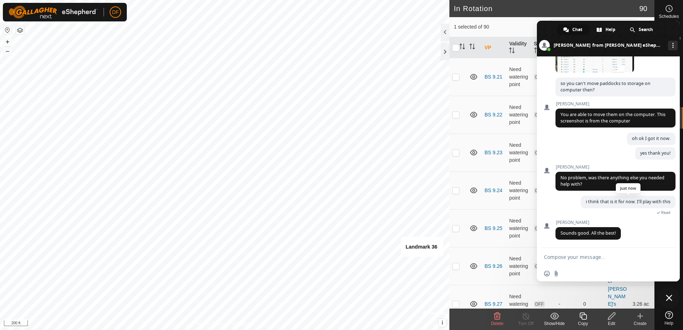
scroll to position [939, 0]
click at [552, 258] on textarea "Compose your message..." at bounding box center [600, 257] width 113 height 6
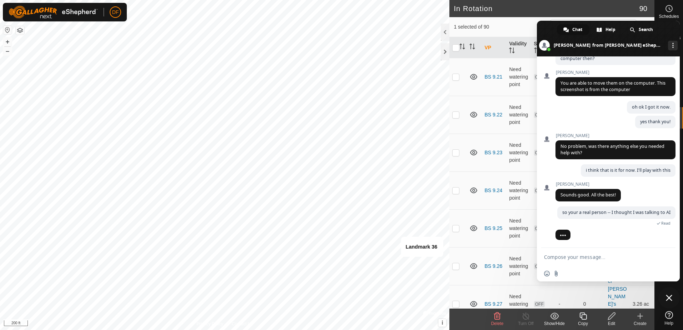
scroll to position [977, 0]
click at [555, 316] on icon at bounding box center [554, 316] width 9 height 9
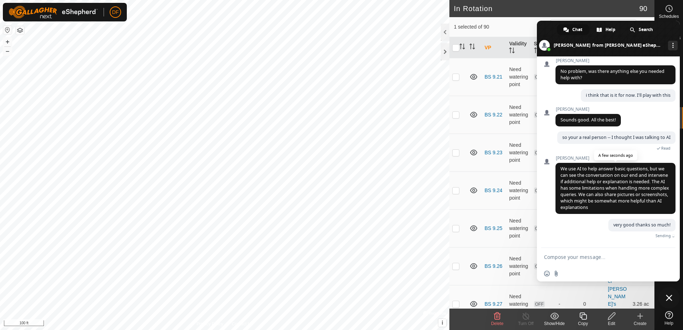
scroll to position [1044, 0]
